Goal: Task Accomplishment & Management: Use online tool/utility

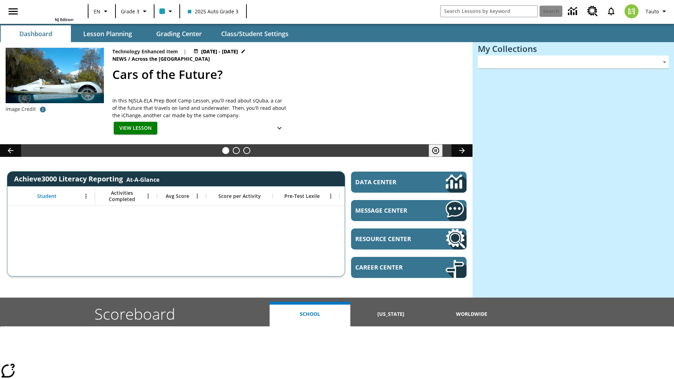
type input "-1"
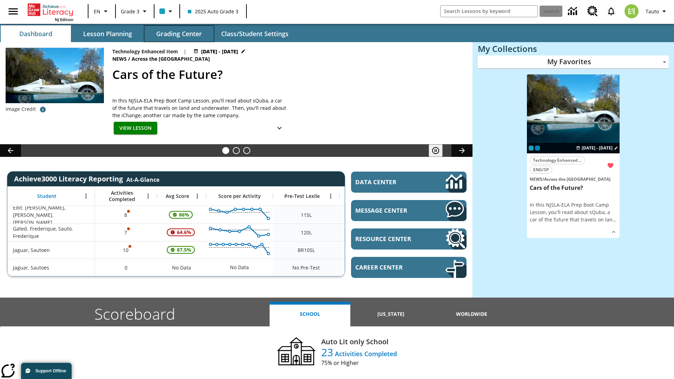
click at [179, 34] on span "Grading Center" at bounding box center [179, 34] width 46 height 8
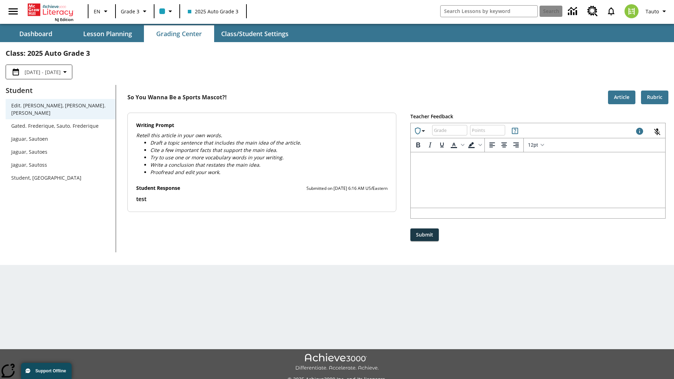
click at [60, 135] on div "Jaguar, Sautoen" at bounding box center [60, 138] width 99 height 7
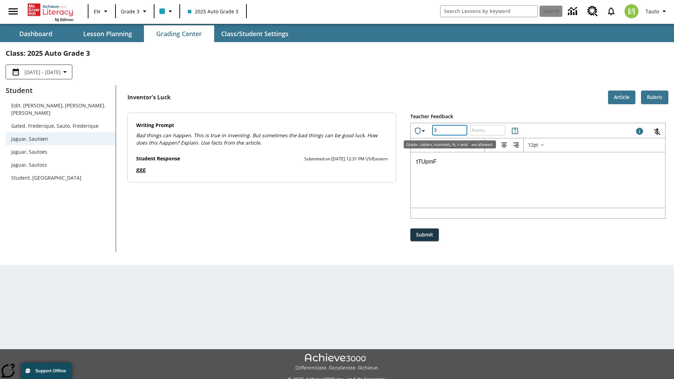
type input "3"
type input "10"
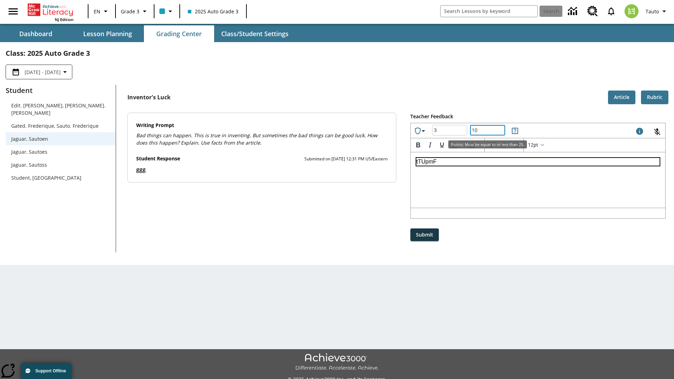
scroll to position [16, 0]
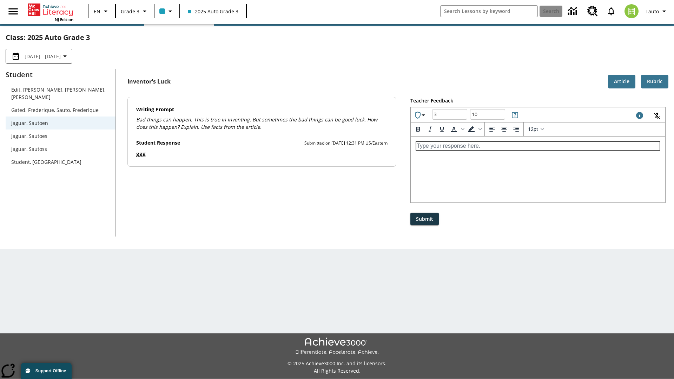
click at [538, 146] on p "Type your response here." at bounding box center [538, 146] width 243 height 8
